Goal: Transaction & Acquisition: Purchase product/service

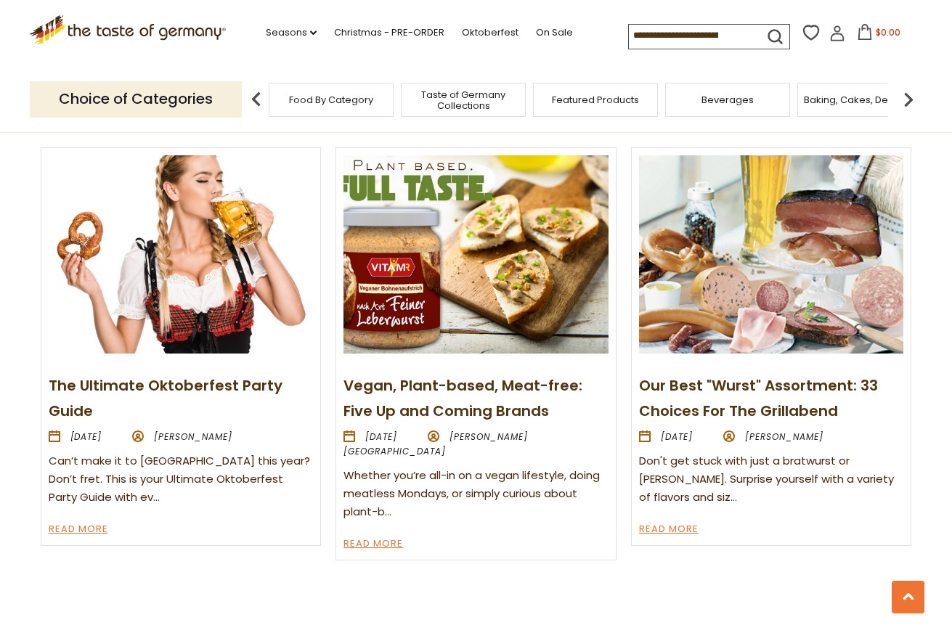
scroll to position [1587, 0]
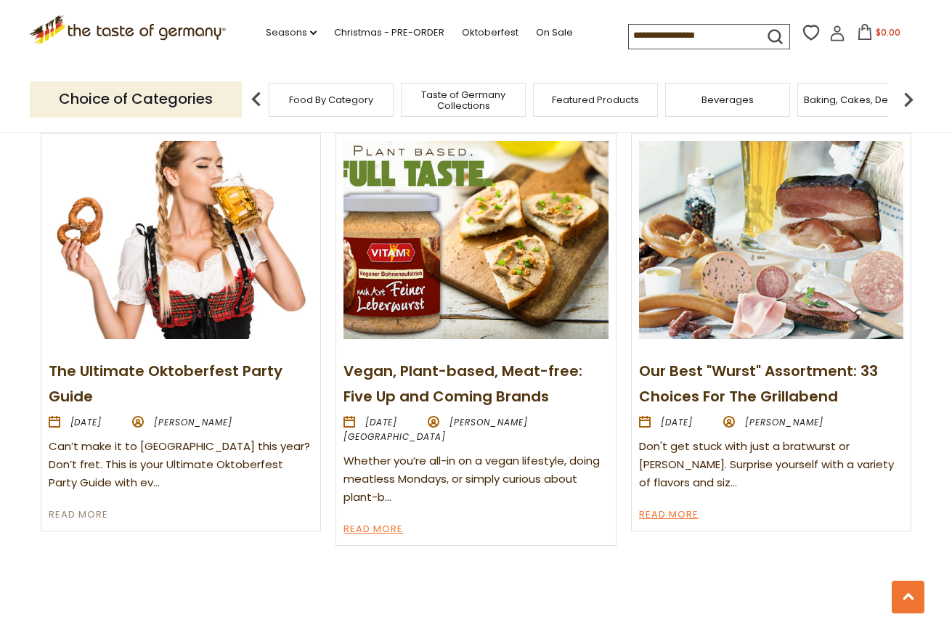
click at [95, 507] on link "Read More" at bounding box center [79, 515] width 60 height 17
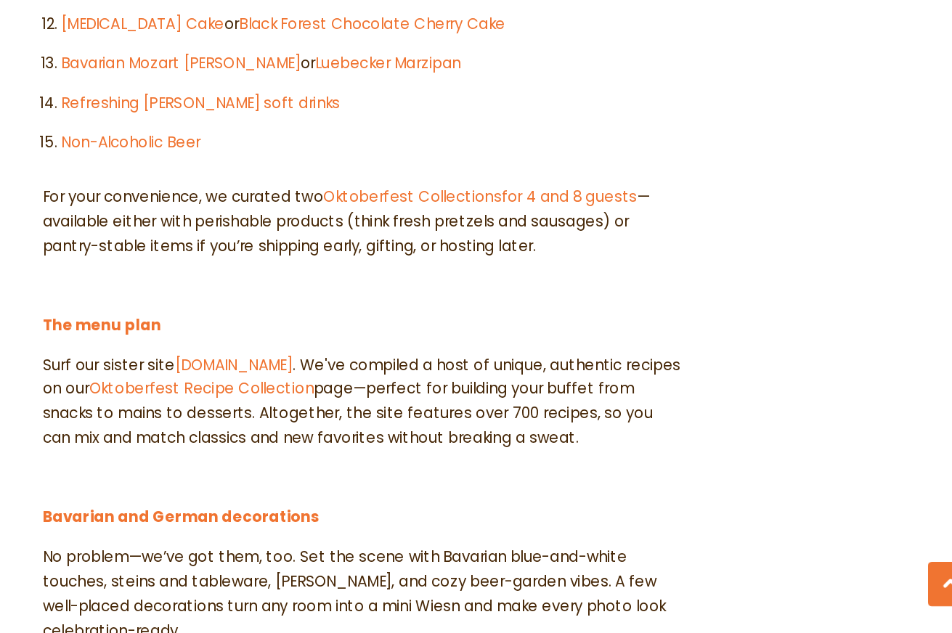
scroll to position [1191, 0]
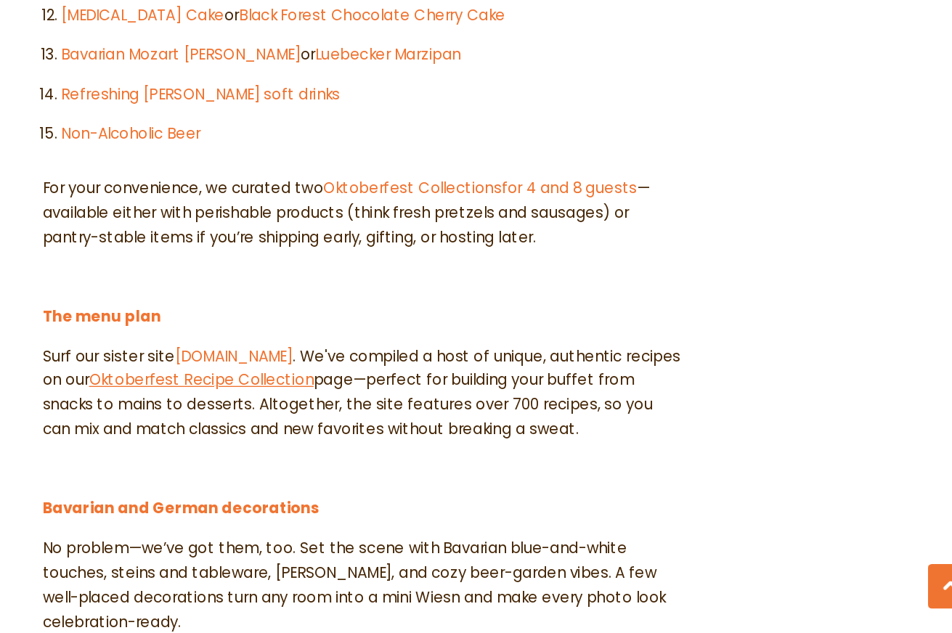
click at [276, 438] on link "Oktoberfest Recipe Collection" at bounding box center [358, 445] width 165 height 15
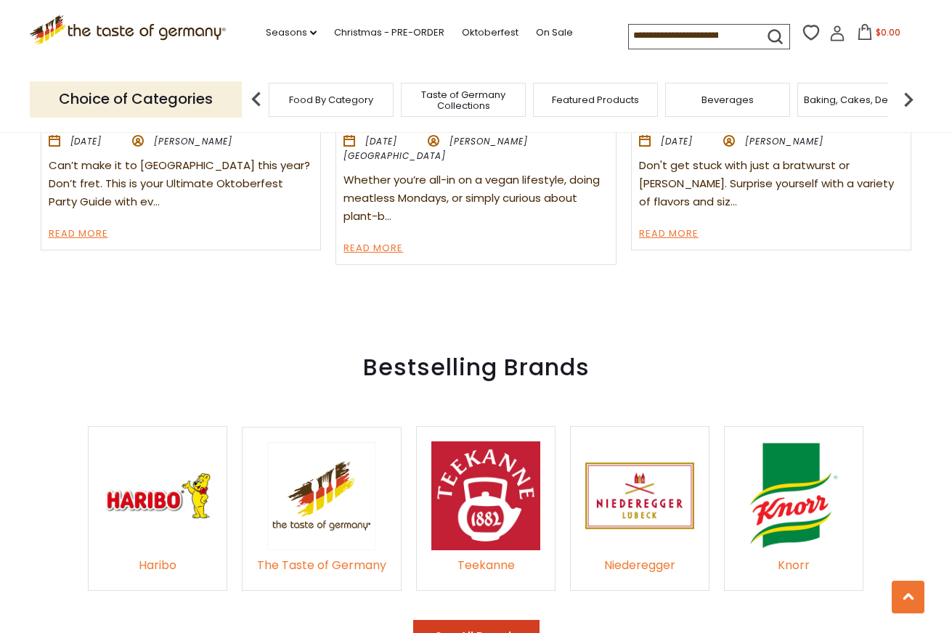
scroll to position [1861, 0]
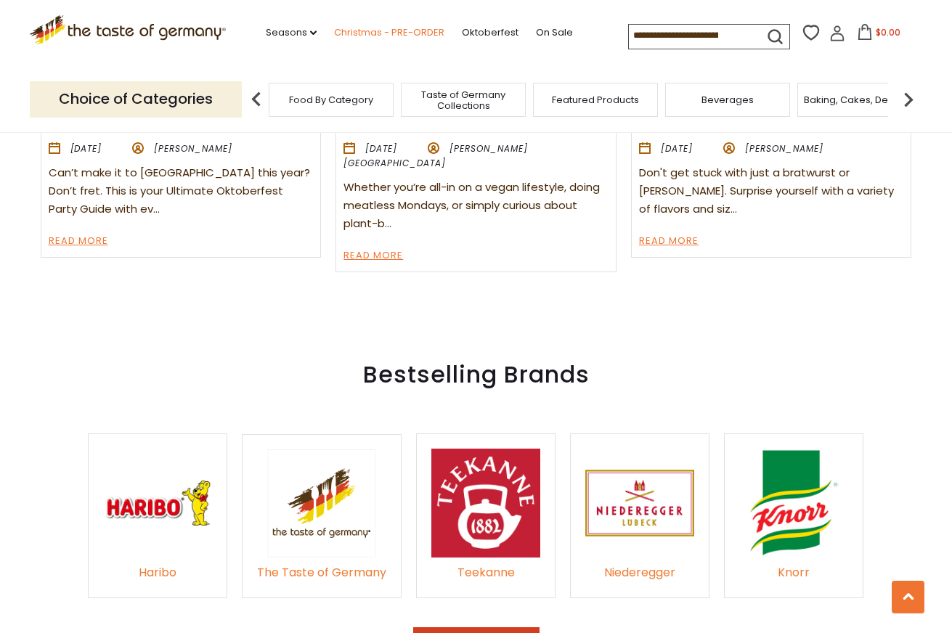
click at [334, 26] on link "Christmas - PRE-ORDER" at bounding box center [389, 33] width 110 height 16
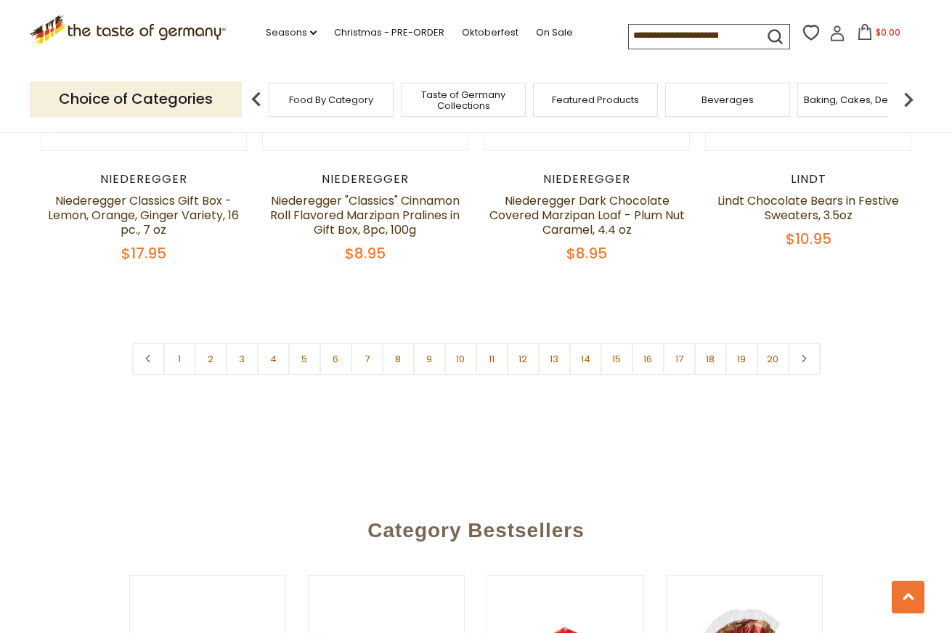
scroll to position [3470, 0]
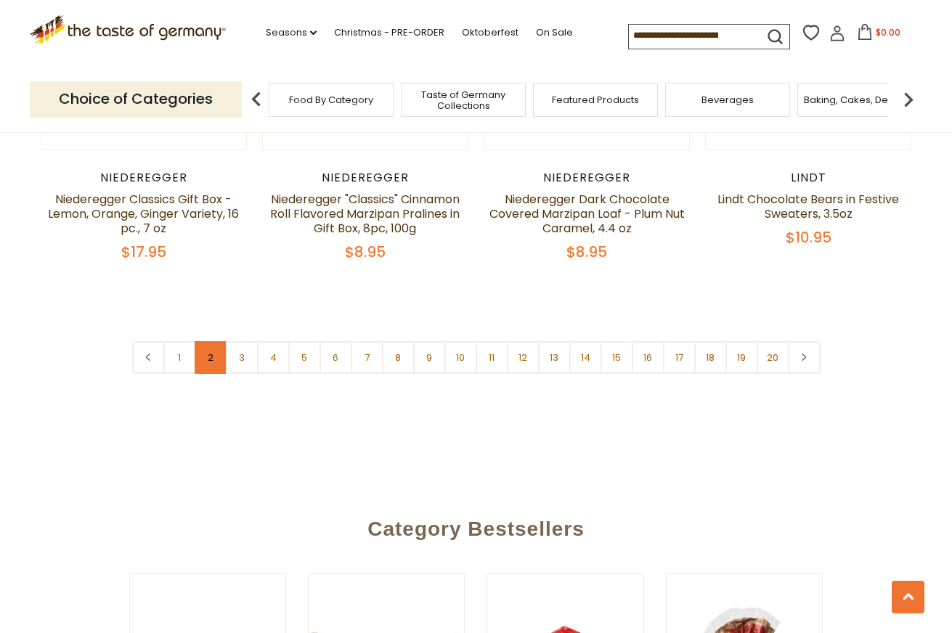
click at [211, 341] on link "2" at bounding box center [211, 357] width 33 height 33
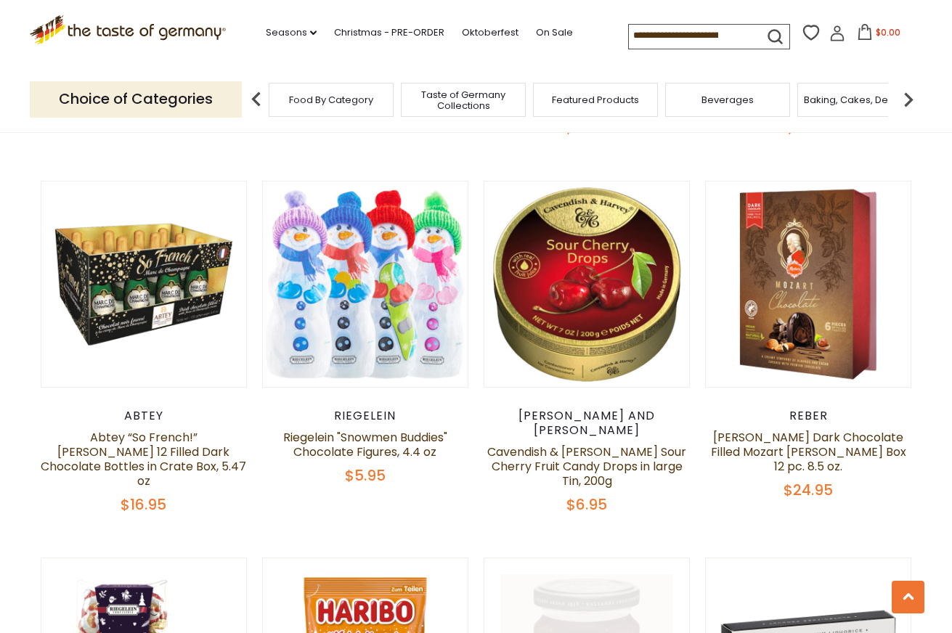
scroll to position [2883, 0]
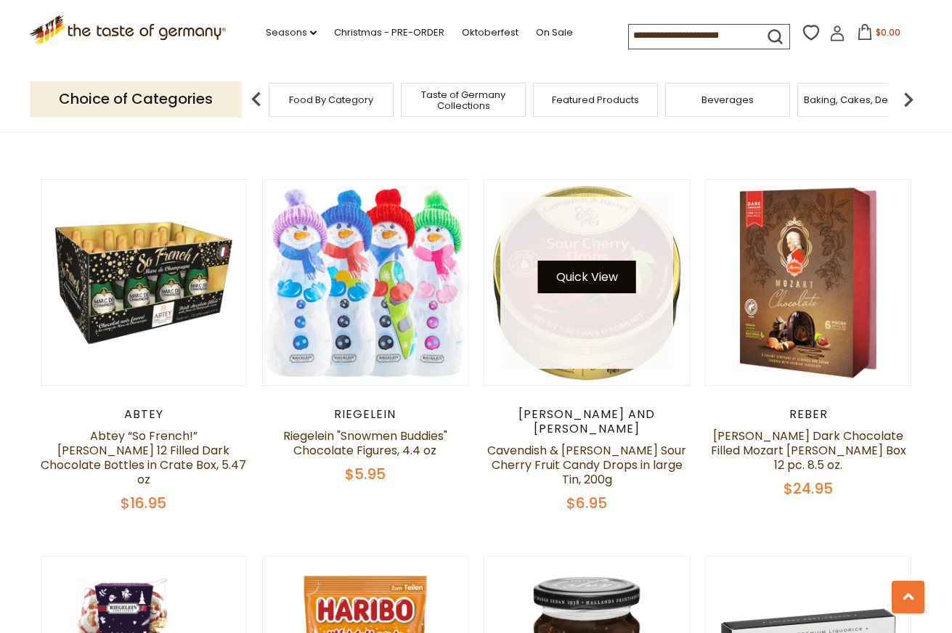
click at [609, 261] on button "Quick View" at bounding box center [587, 277] width 98 height 33
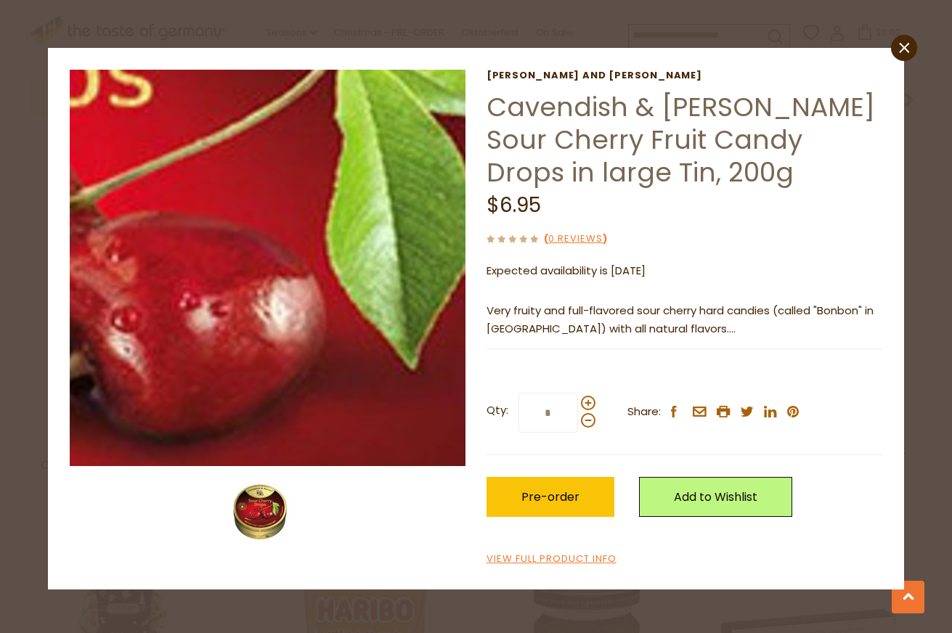
click at [364, 271] on img at bounding box center [268, 268] width 396 height 396
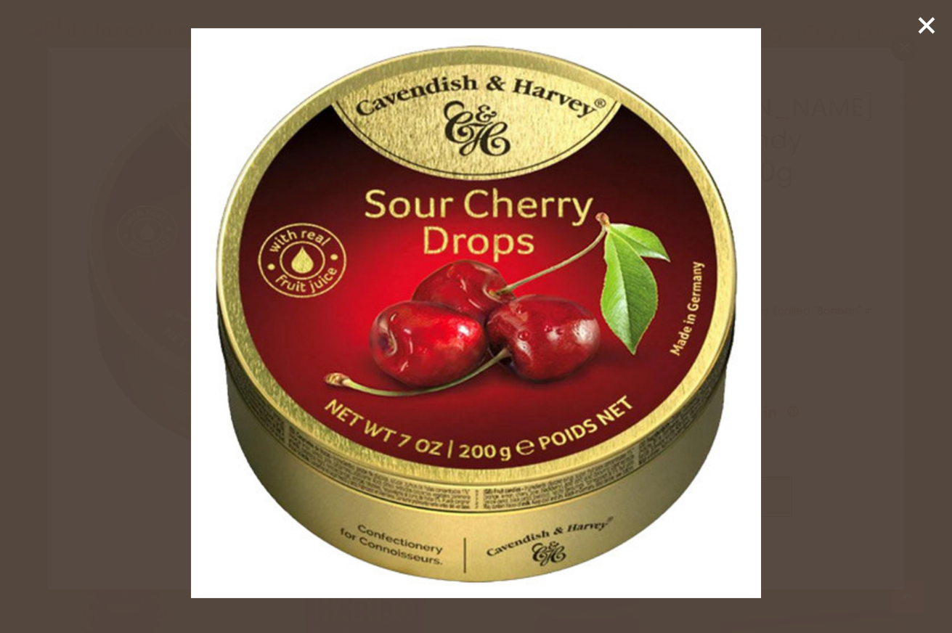
drag, startPoint x: 369, startPoint y: 271, endPoint x: 380, endPoint y: 269, distance: 11.1
click at [380, 269] on img at bounding box center [476, 313] width 570 height 570
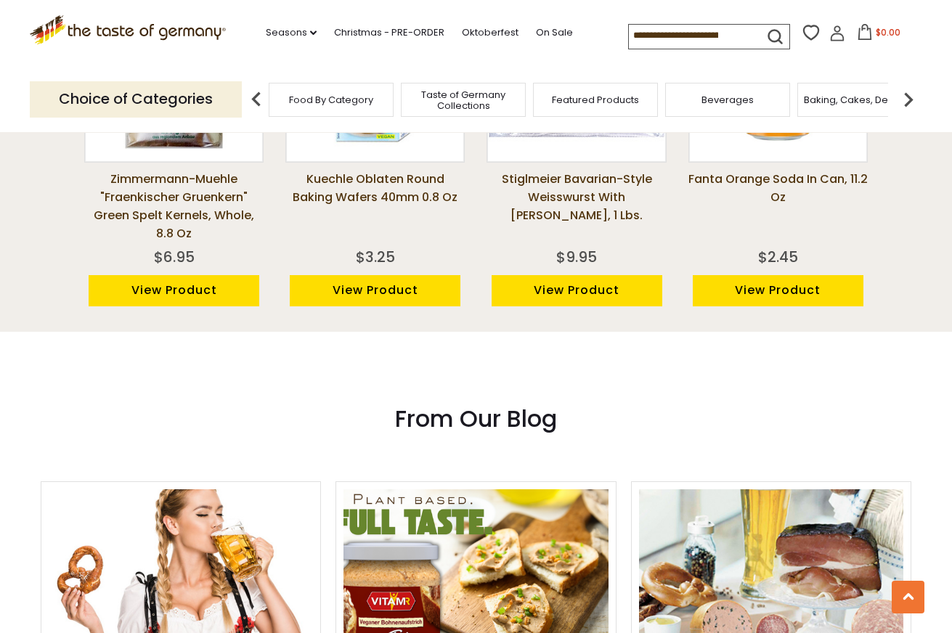
scroll to position [1306, 0]
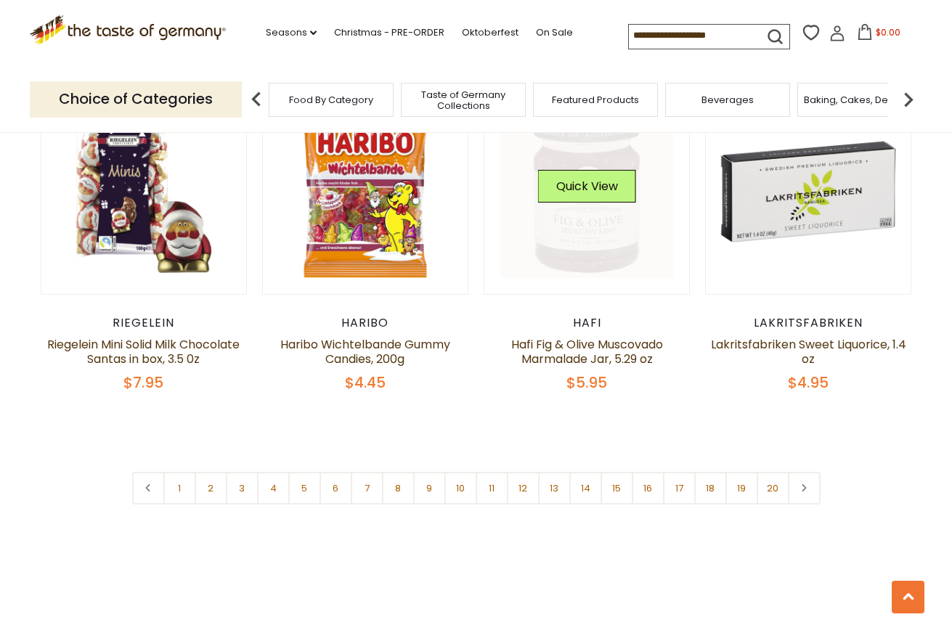
scroll to position [3351, 0]
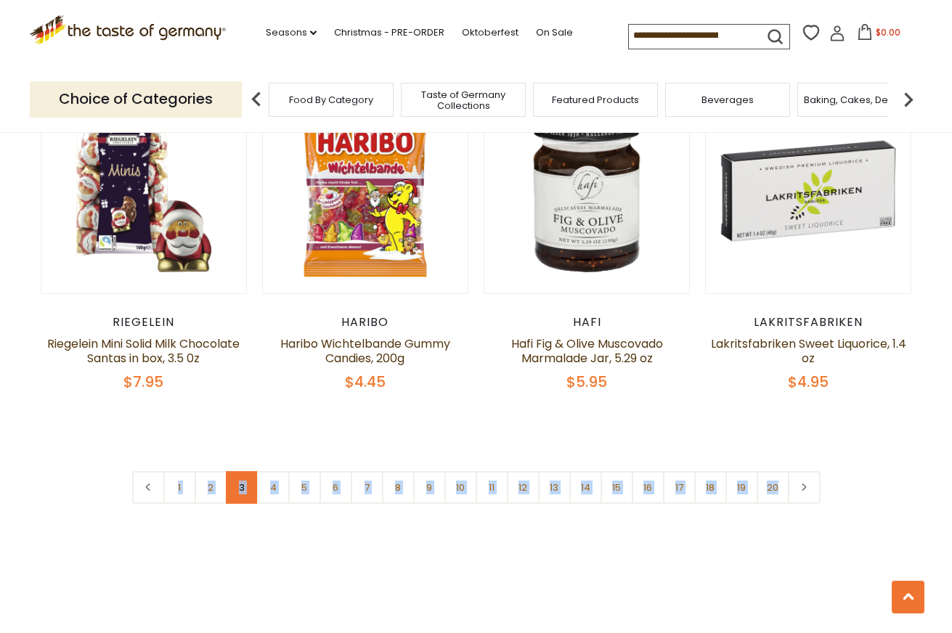
click at [241, 471] on link "3" at bounding box center [242, 487] width 33 height 33
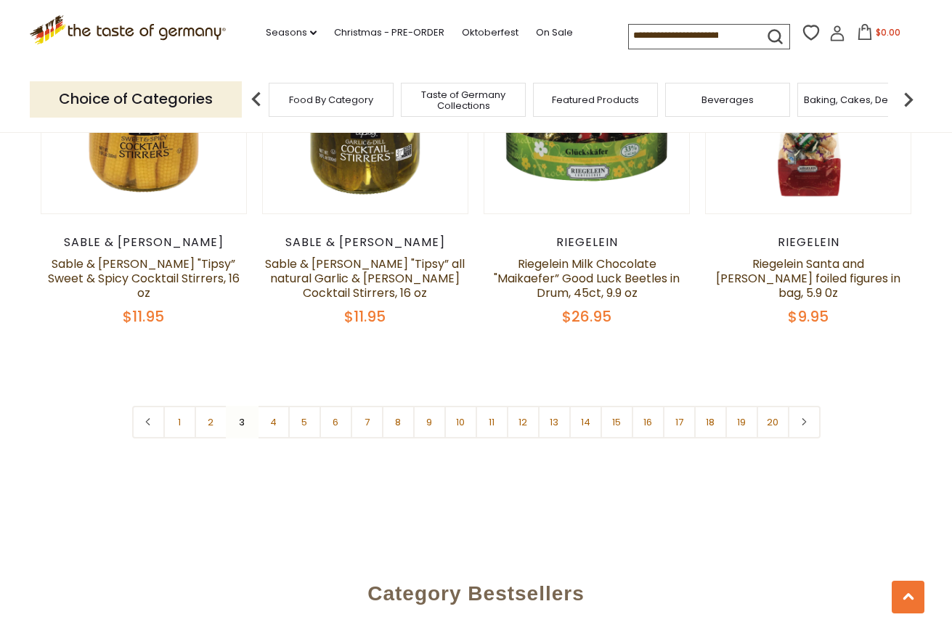
scroll to position [3379, 0]
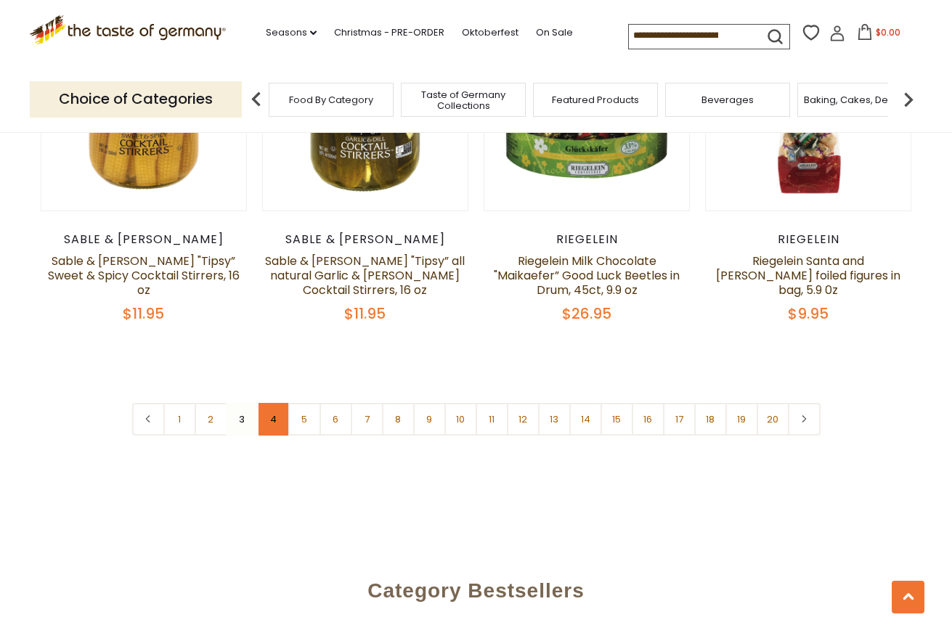
click at [275, 405] on link "4" at bounding box center [273, 419] width 33 height 33
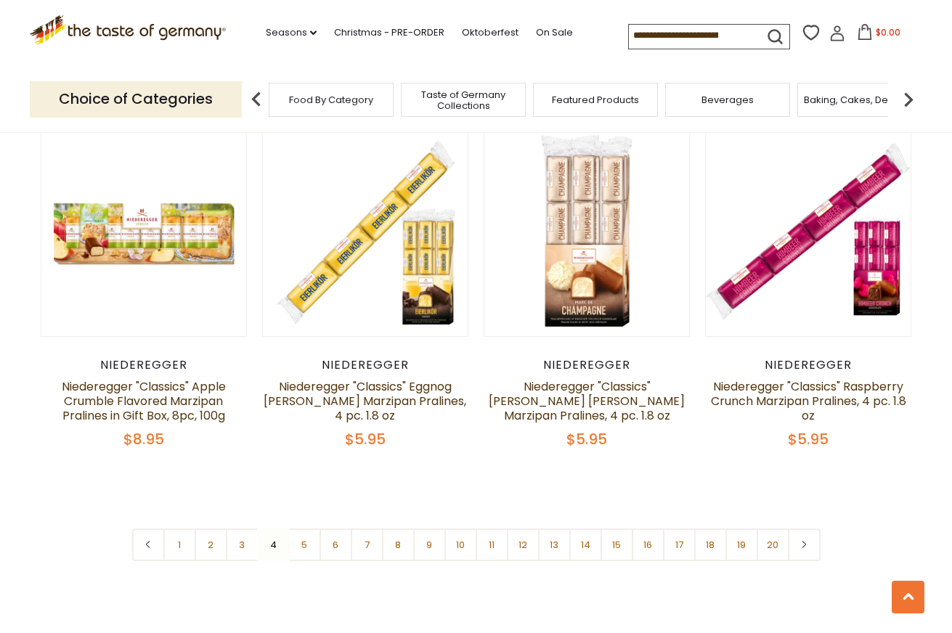
scroll to position [3286, 0]
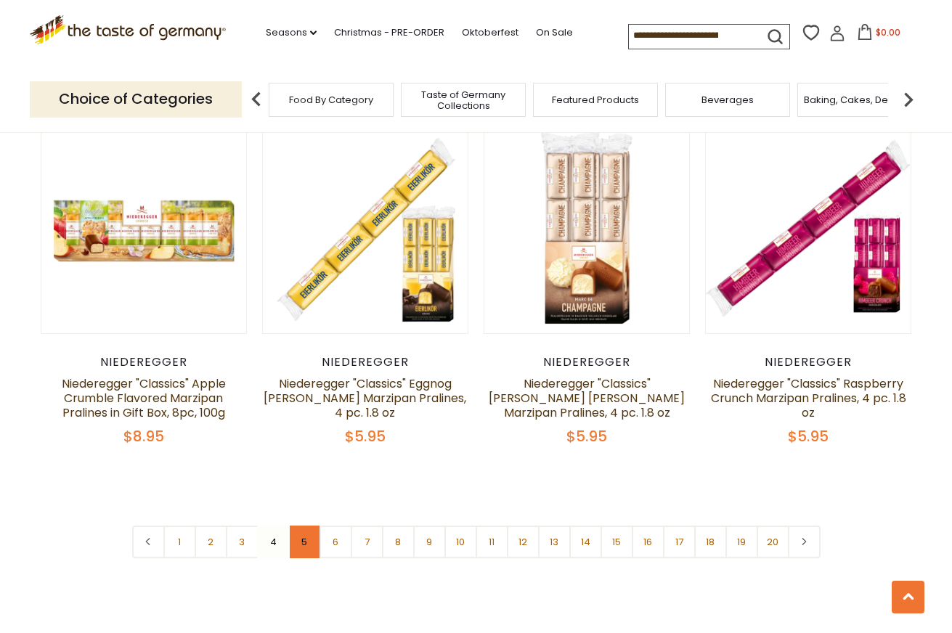
click at [303, 525] on link "5" at bounding box center [304, 541] width 33 height 33
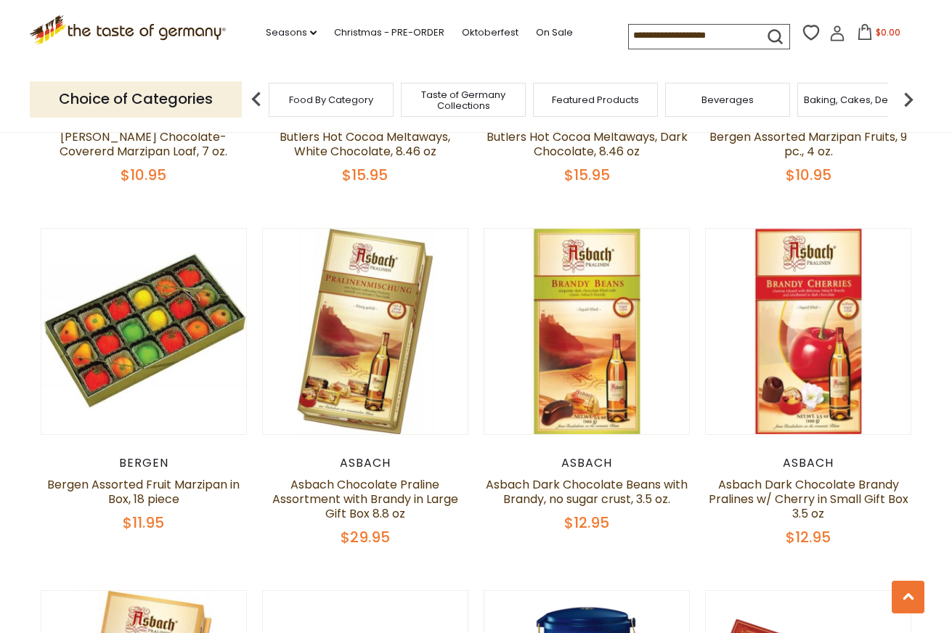
scroll to position [1376, 0]
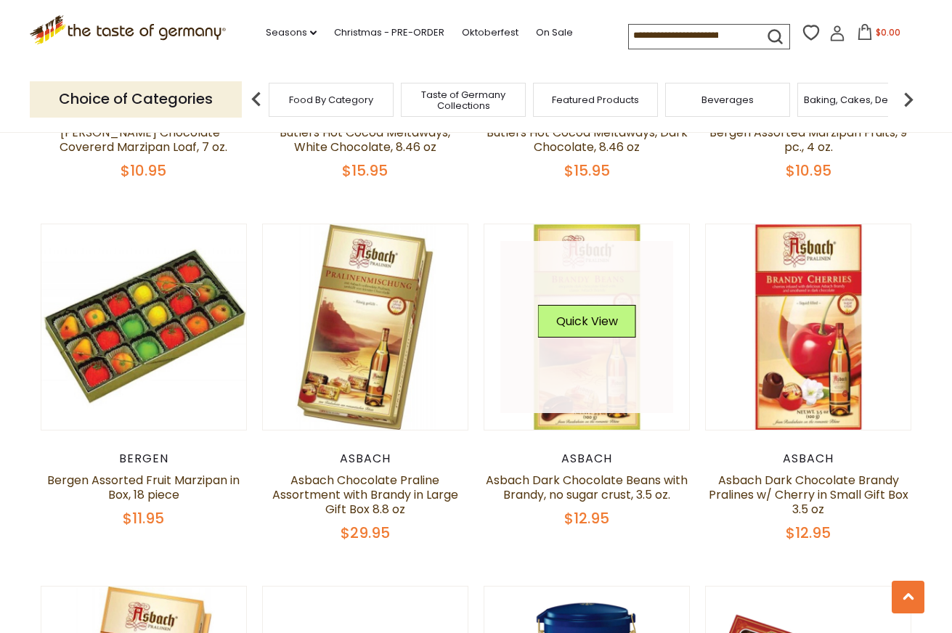
click at [602, 420] on img at bounding box center [586, 326] width 205 height 205
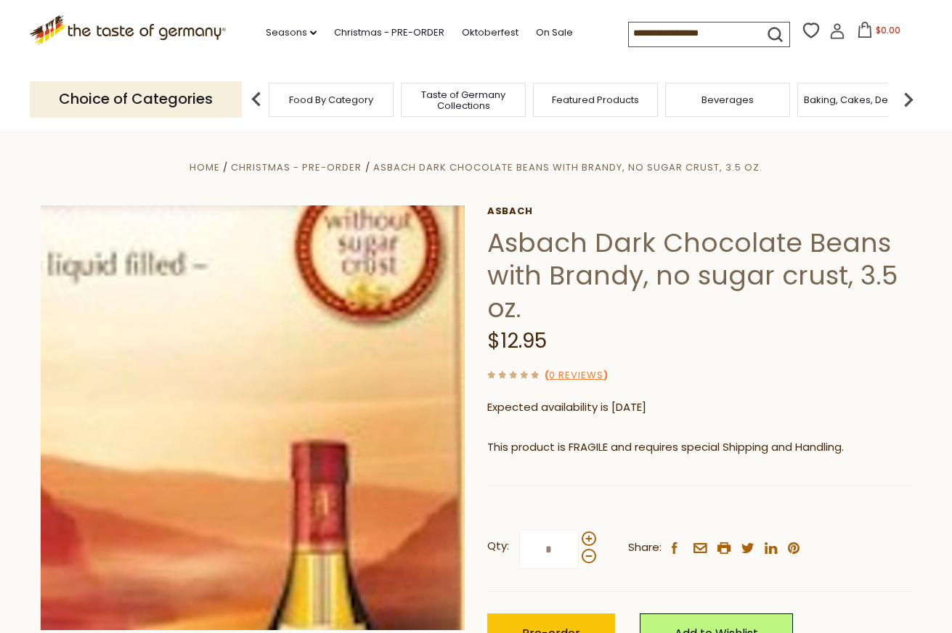
click at [312, 414] on img at bounding box center [253, 417] width 425 height 425
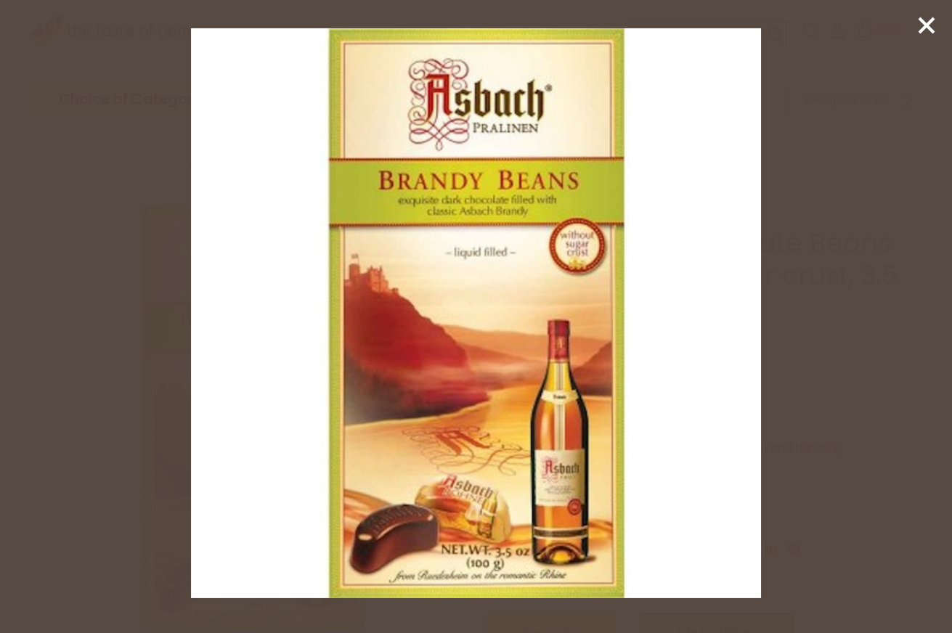
drag, startPoint x: 523, startPoint y: 380, endPoint x: 457, endPoint y: 306, distance: 99.7
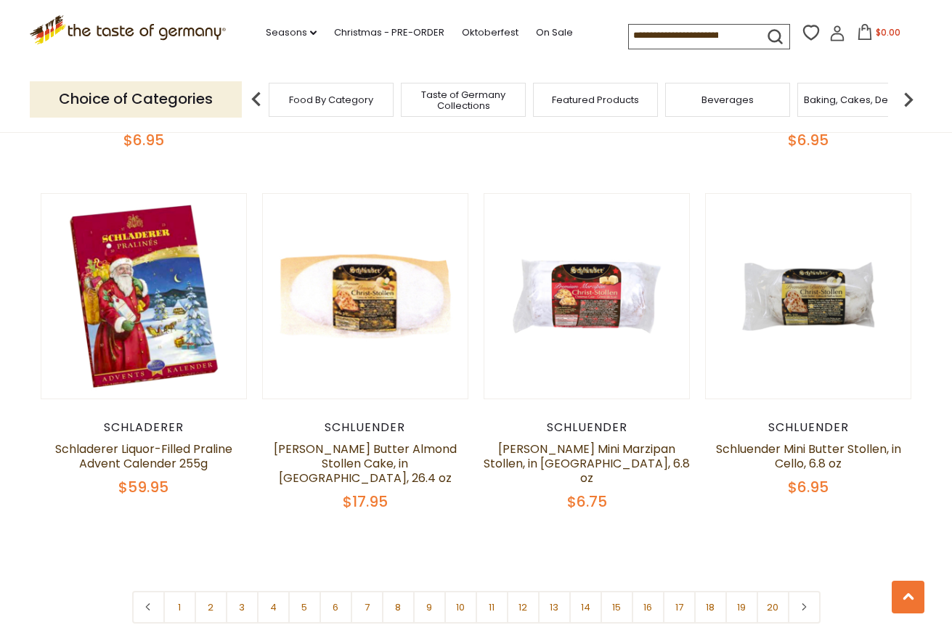
scroll to position [3218, 0]
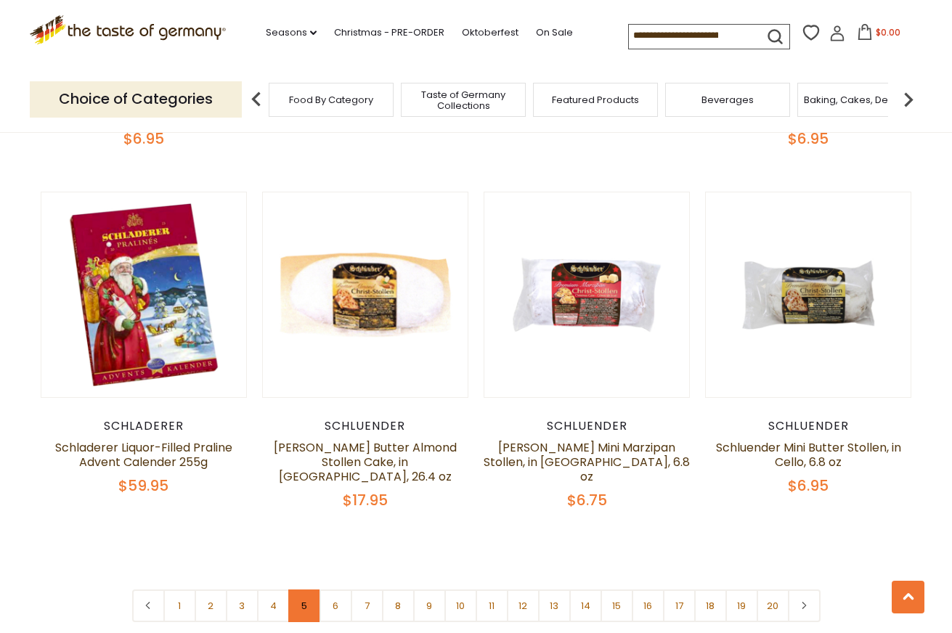
click at [305, 592] on link "5" at bounding box center [304, 605] width 33 height 33
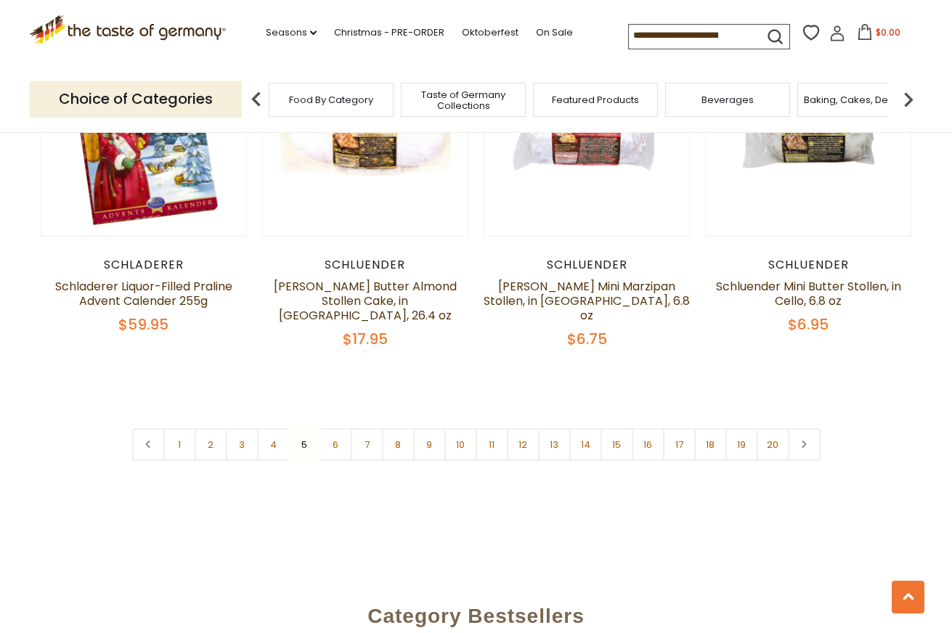
scroll to position [3384, 0]
